Goal: Complete application form

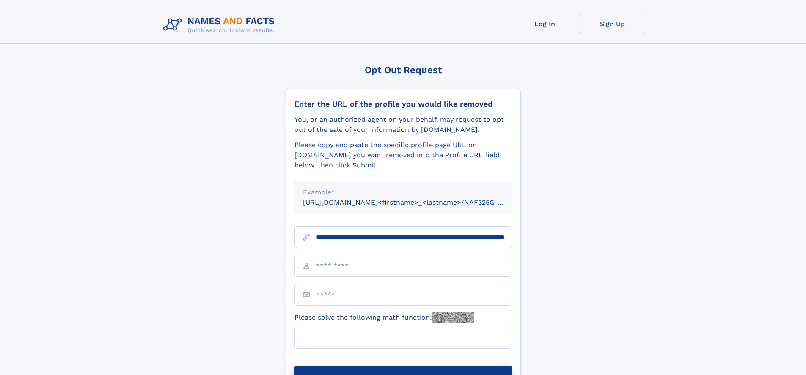
scroll to position [0, 88]
type input "**********"
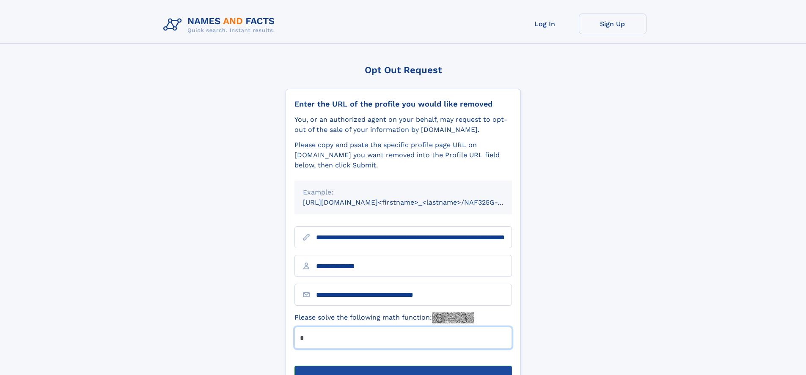
type input "*"
click at [403, 366] on button "Submit Opt Out Request" at bounding box center [402, 379] width 217 height 27
